Goal: Transaction & Acquisition: Purchase product/service

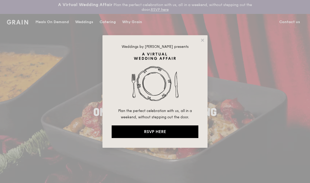
click at [203, 42] on icon at bounding box center [202, 40] width 5 height 5
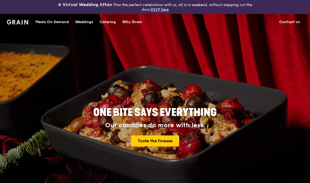
click at [115, 25] on div "Catering" at bounding box center [108, 22] width 16 height 16
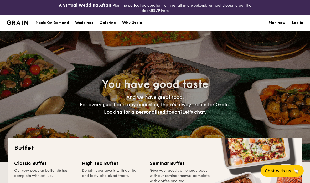
select select
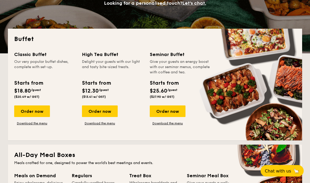
scroll to position [109, 0]
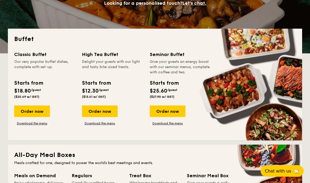
click at [44, 110] on div "Order now" at bounding box center [32, 111] width 36 height 12
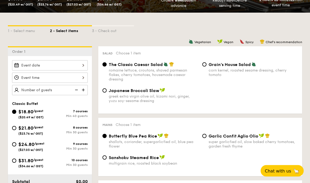
scroll to position [117, 0]
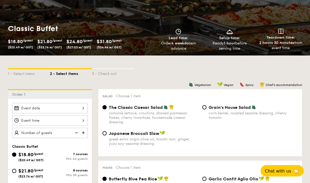
scroll to position [0, 0]
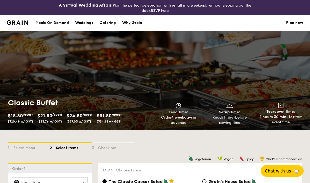
click at [103, 24] on div "Catering" at bounding box center [108, 23] width 16 height 16
select select
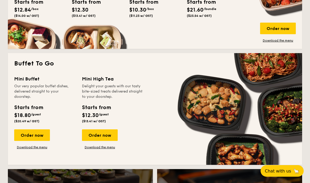
scroll to position [347, 0]
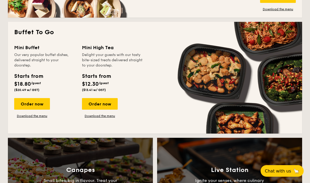
click at [31, 104] on div "Order now" at bounding box center [32, 104] width 36 height 12
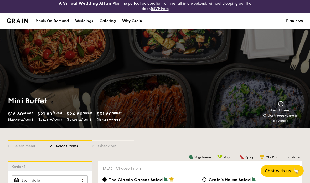
scroll to position [2, 0]
